Goal: Browse casually: Explore the website without a specific task or goal

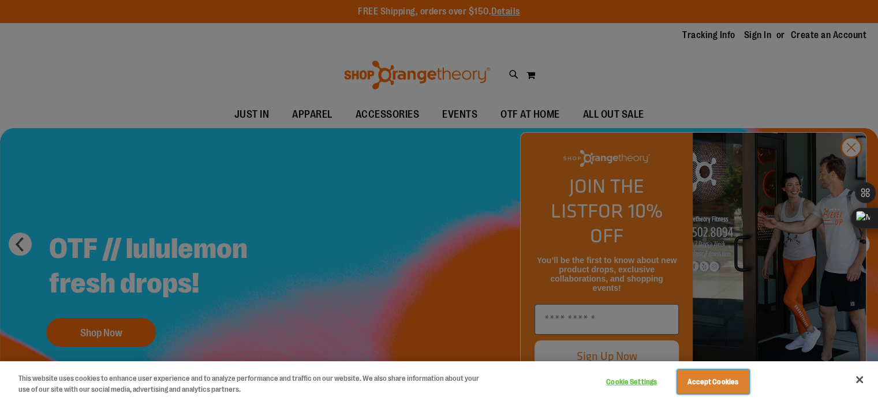
click at [713, 374] on button "Accept Cookies" at bounding box center [713, 382] width 72 height 24
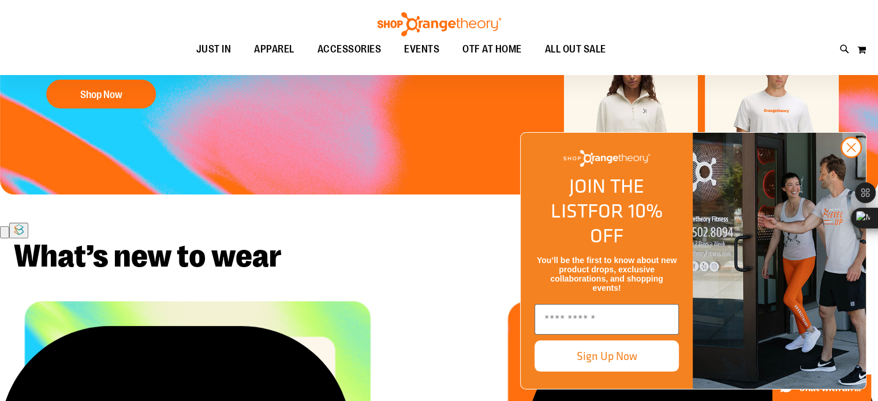
scroll to position [288, 0]
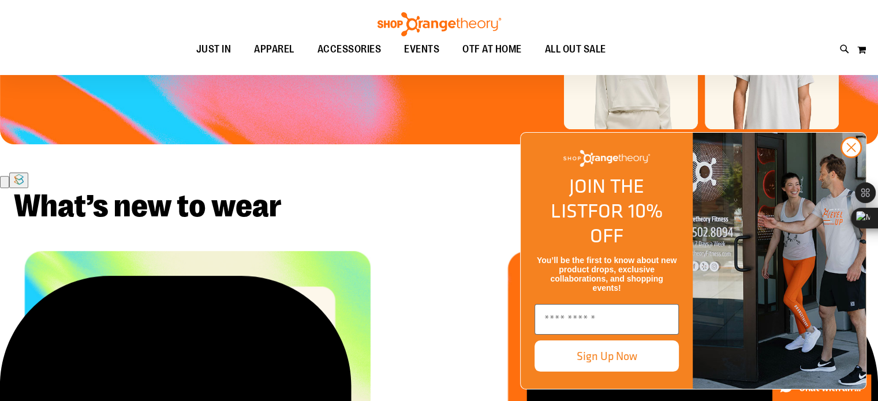
drag, startPoint x: 851, startPoint y: 169, endPoint x: 816, endPoint y: 182, distance: 36.9
click at [850, 152] on icon "Close dialog" at bounding box center [851, 148] width 8 height 8
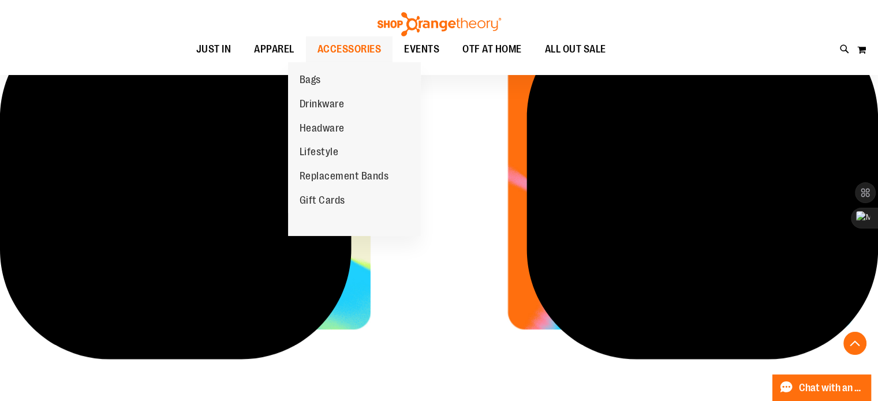
scroll to position [406, 0]
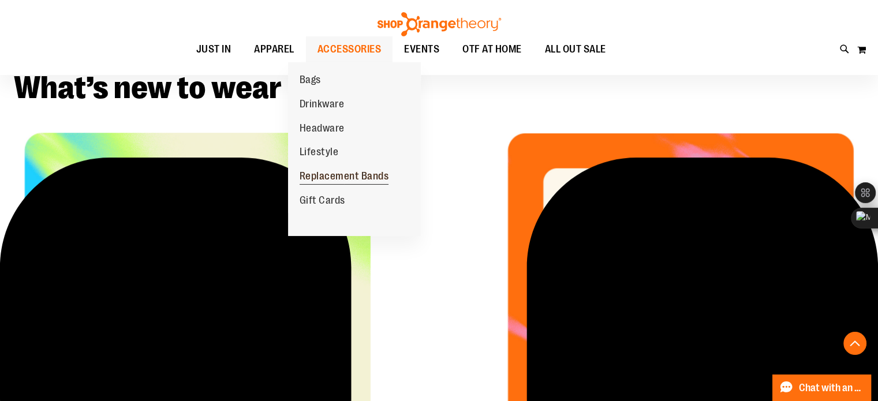
click at [321, 175] on span "Replacement Bands" at bounding box center [344, 177] width 89 height 14
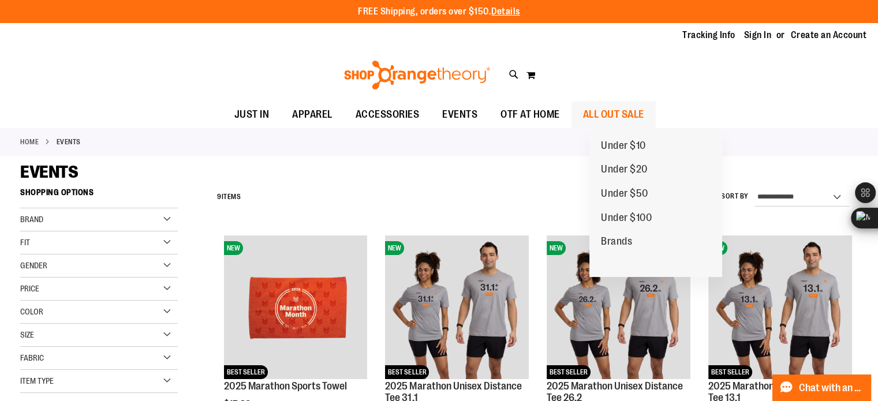
click at [615, 107] on span "ALL OUT SALE" at bounding box center [613, 115] width 61 height 26
